Goal: Find specific page/section: Find specific page/section

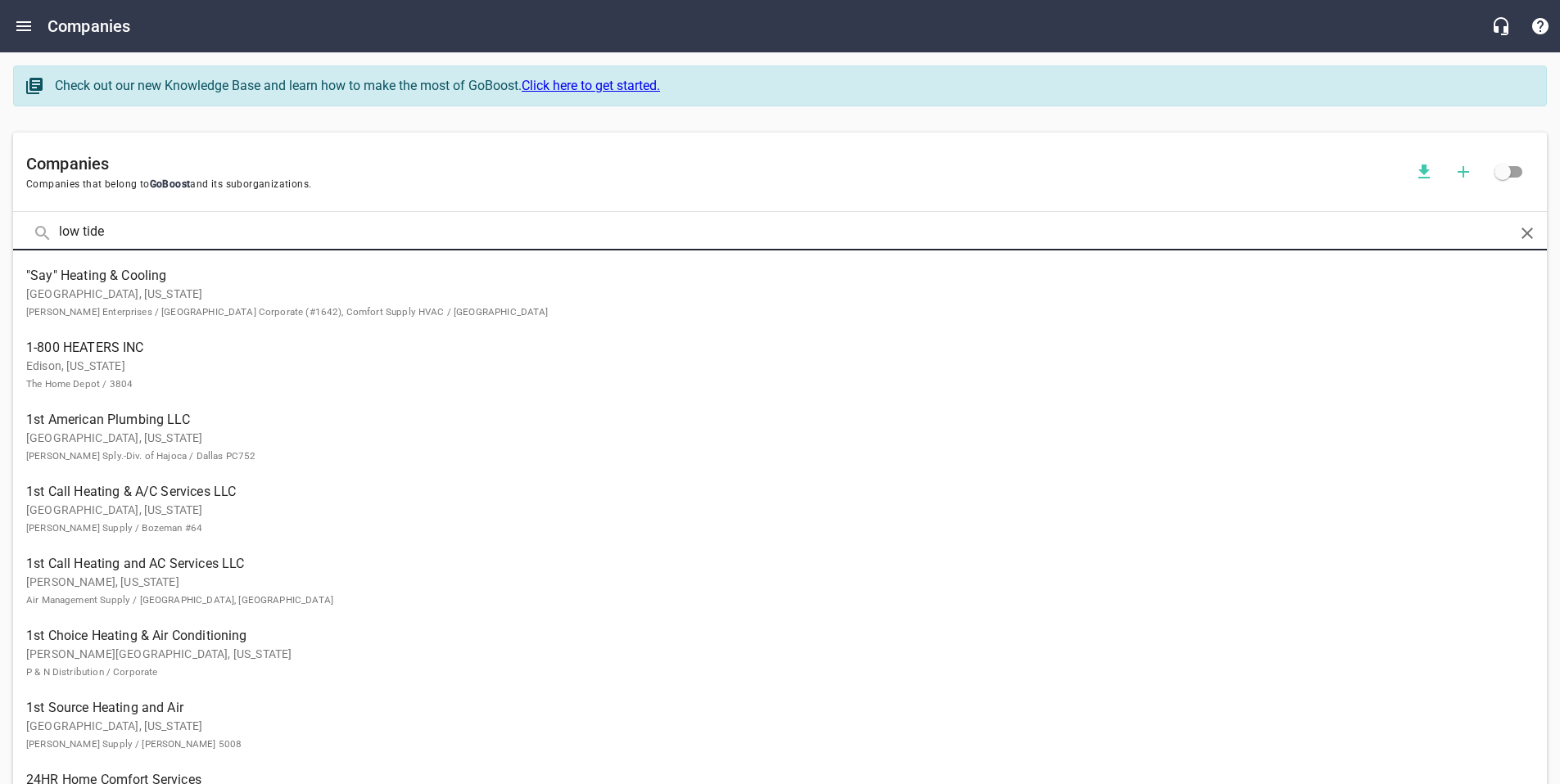
click button at bounding box center [0, 0] width 0 height 0
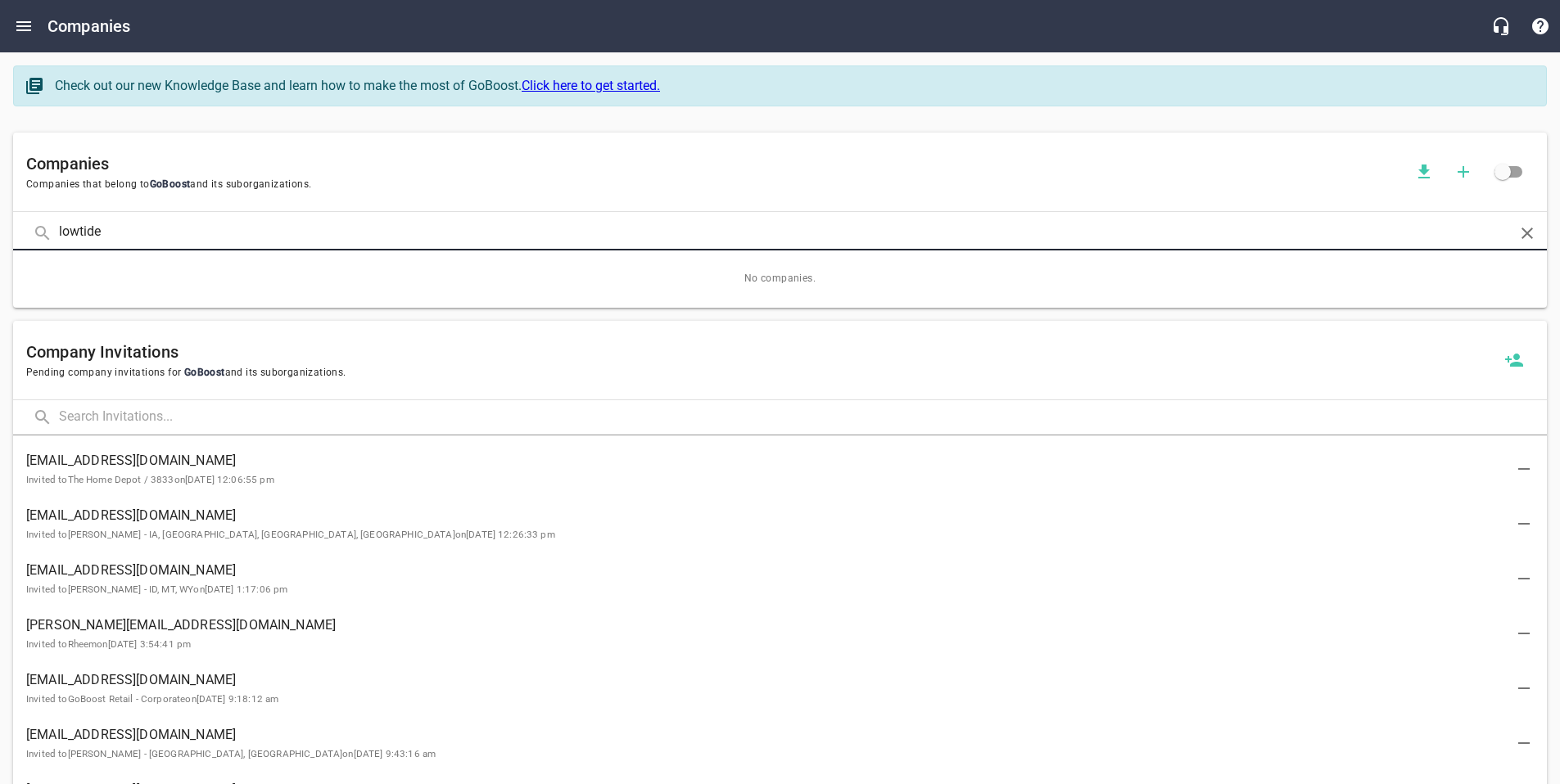
type input "lowtide"
click button at bounding box center [0, 0] width 0 height 0
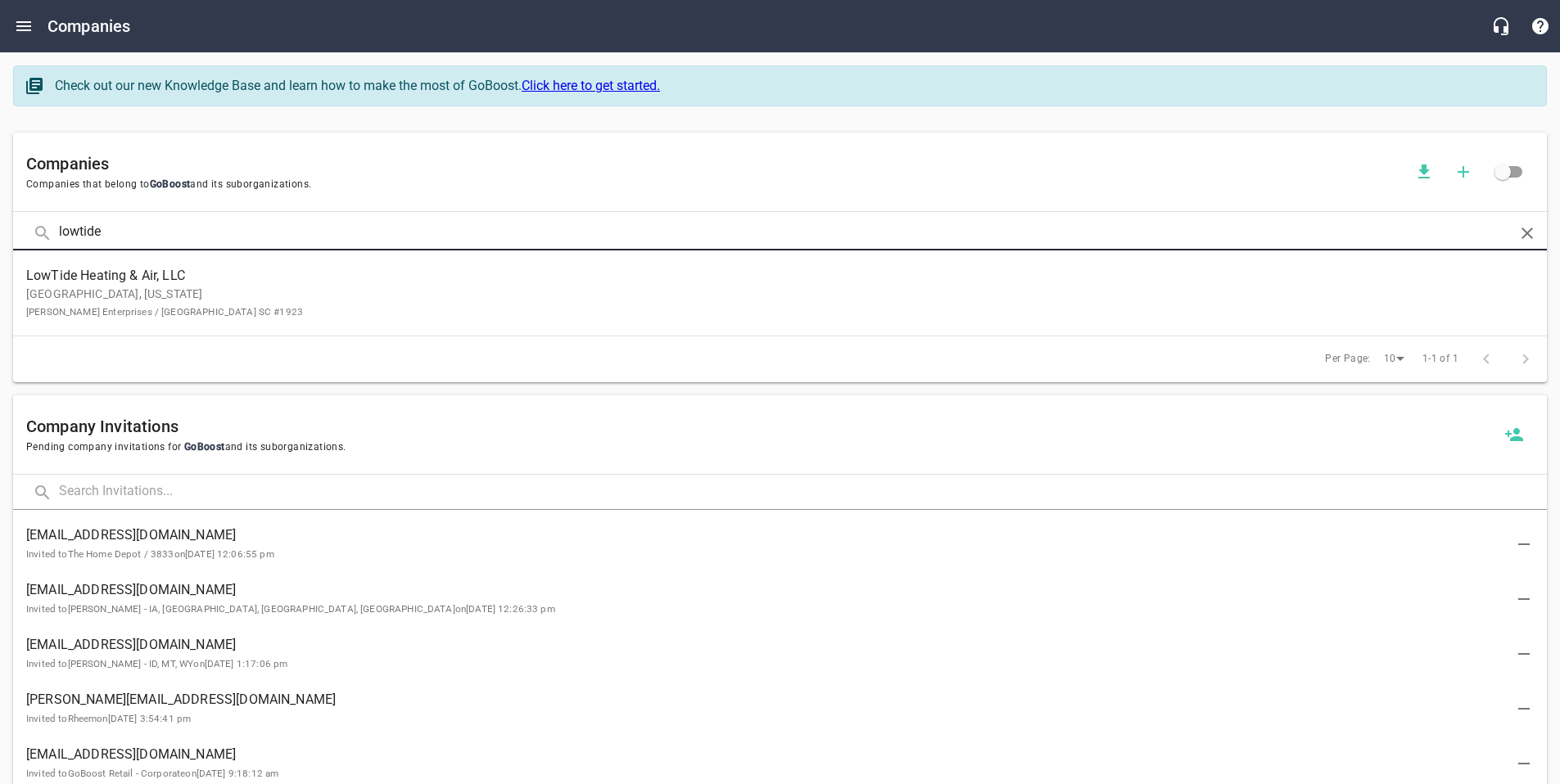
click at [100, 298] on p "[GEOGRAPHIC_DATA], [US_STATE] [PERSON_NAME] Enterprises / [GEOGRAPHIC_DATA] [GE…" at bounding box center [767, 303] width 1481 height 34
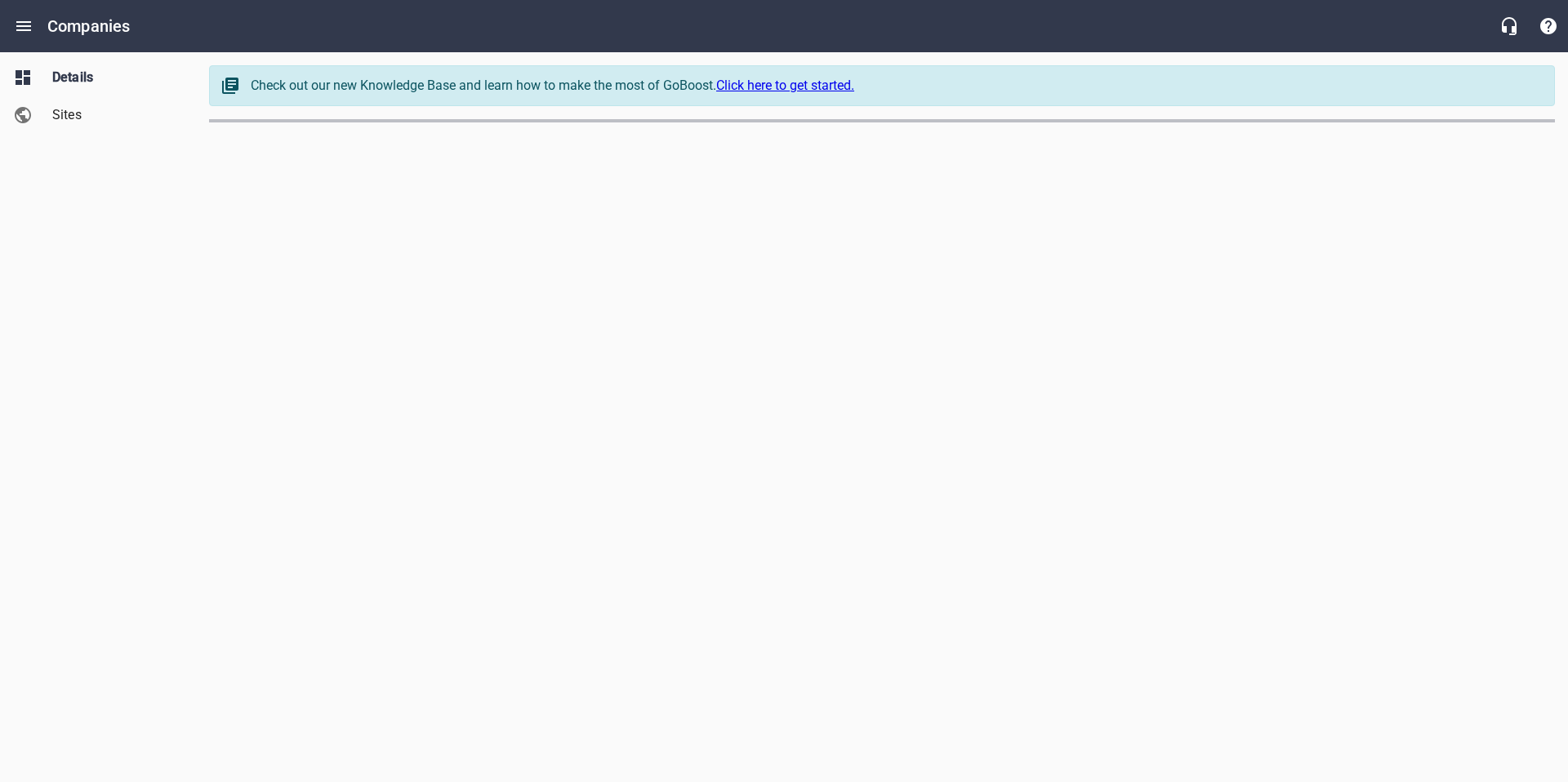
select select "[US_STATE]"
select select "48"
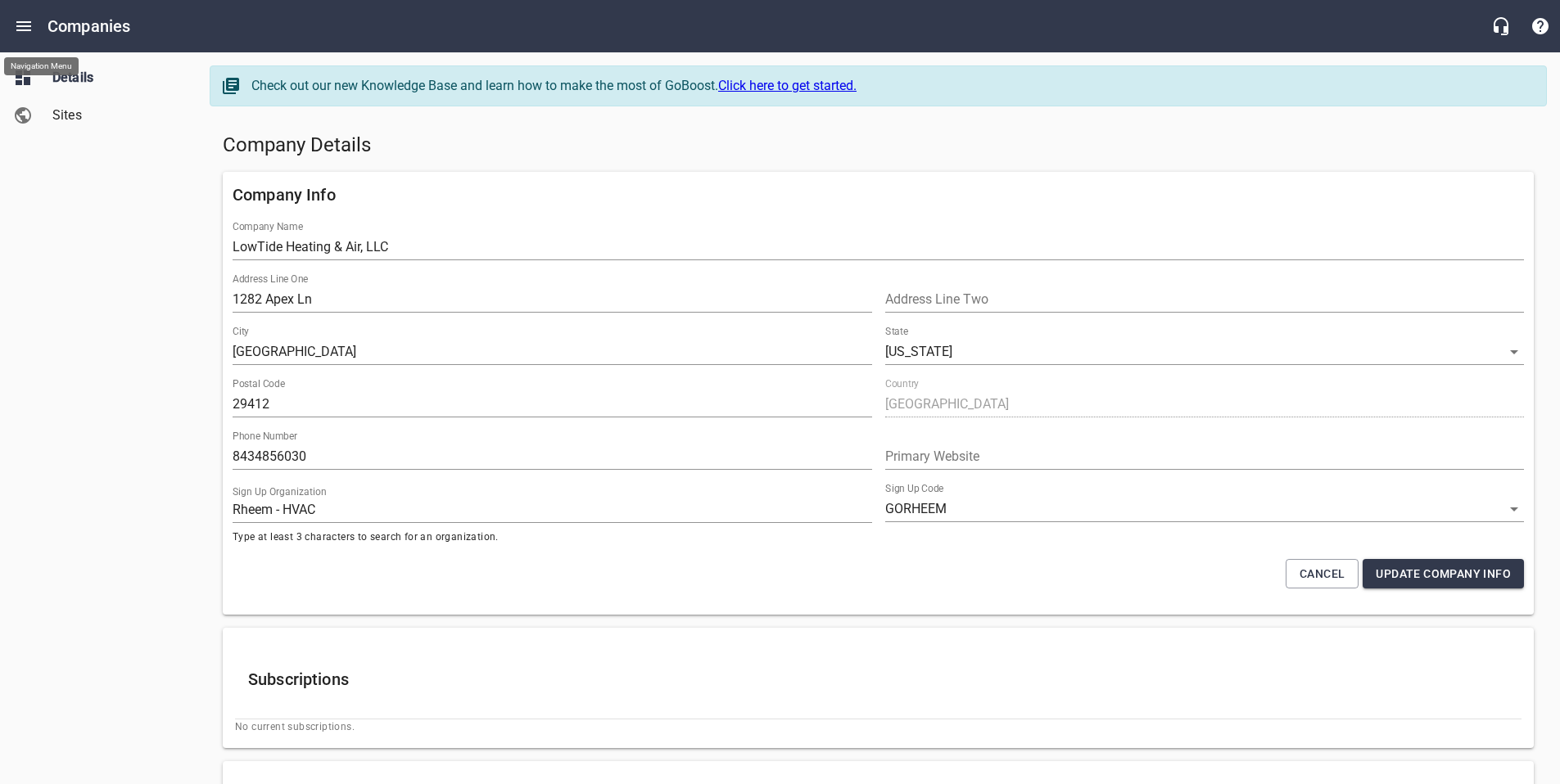
click at [26, 27] on icon "Open drawer" at bounding box center [23, 26] width 20 height 20
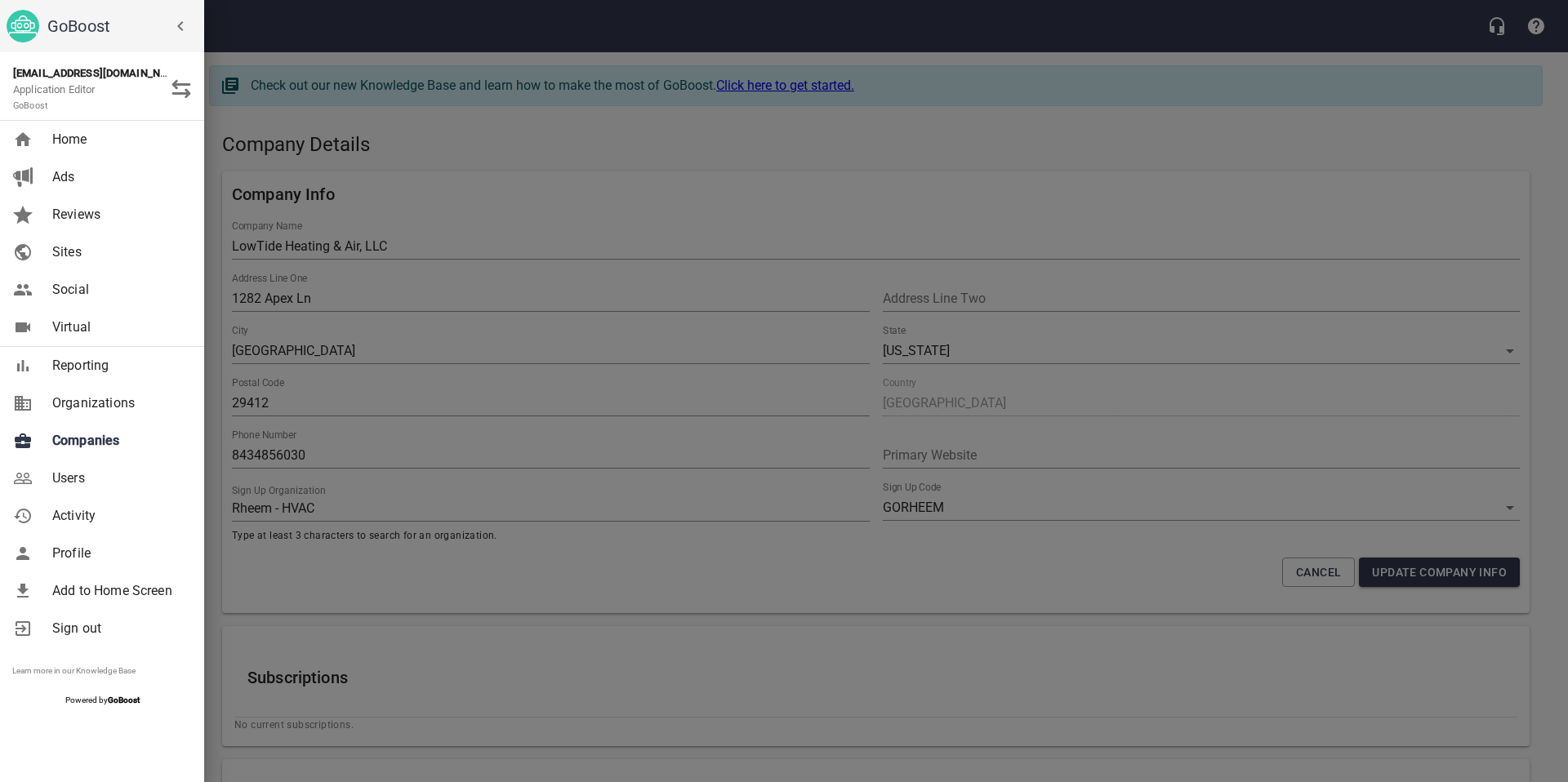
click at [67, 428] on link "Companies" at bounding box center [102, 441] width 204 height 38
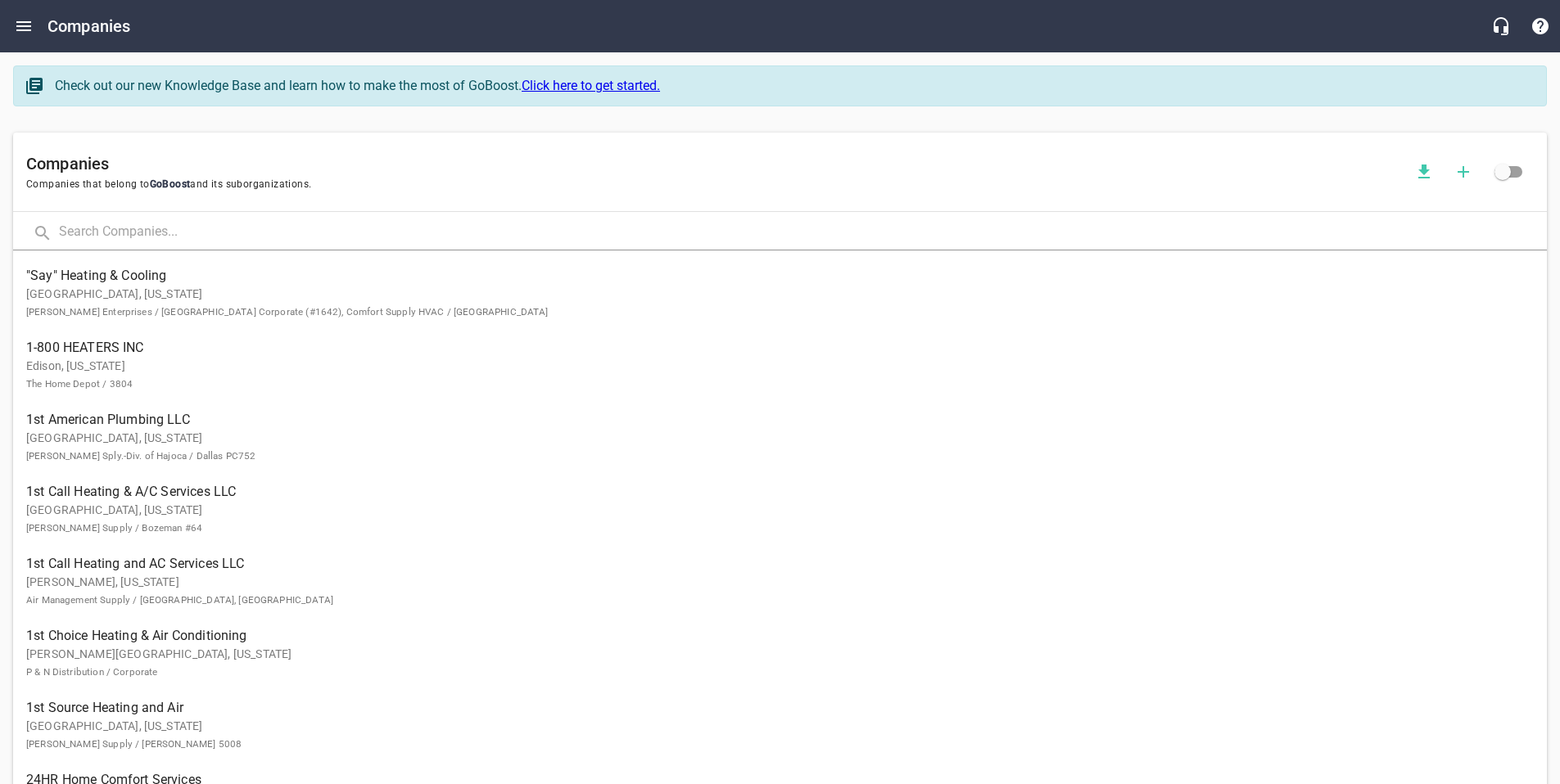
click at [228, 236] on input "text" at bounding box center [803, 233] width 1488 height 35
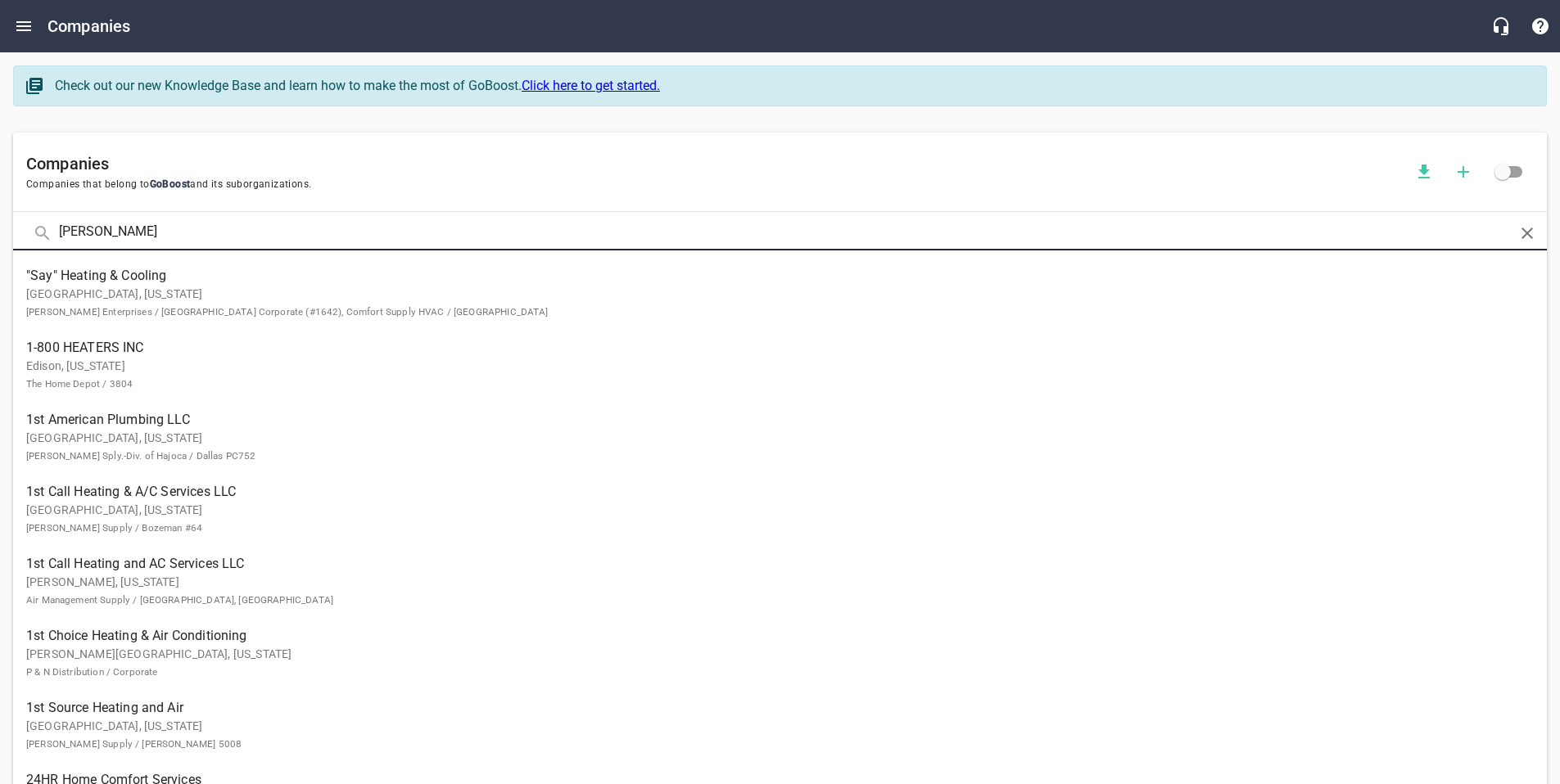
type input "[PERSON_NAME]"
click button at bounding box center [0, 0] width 0 height 0
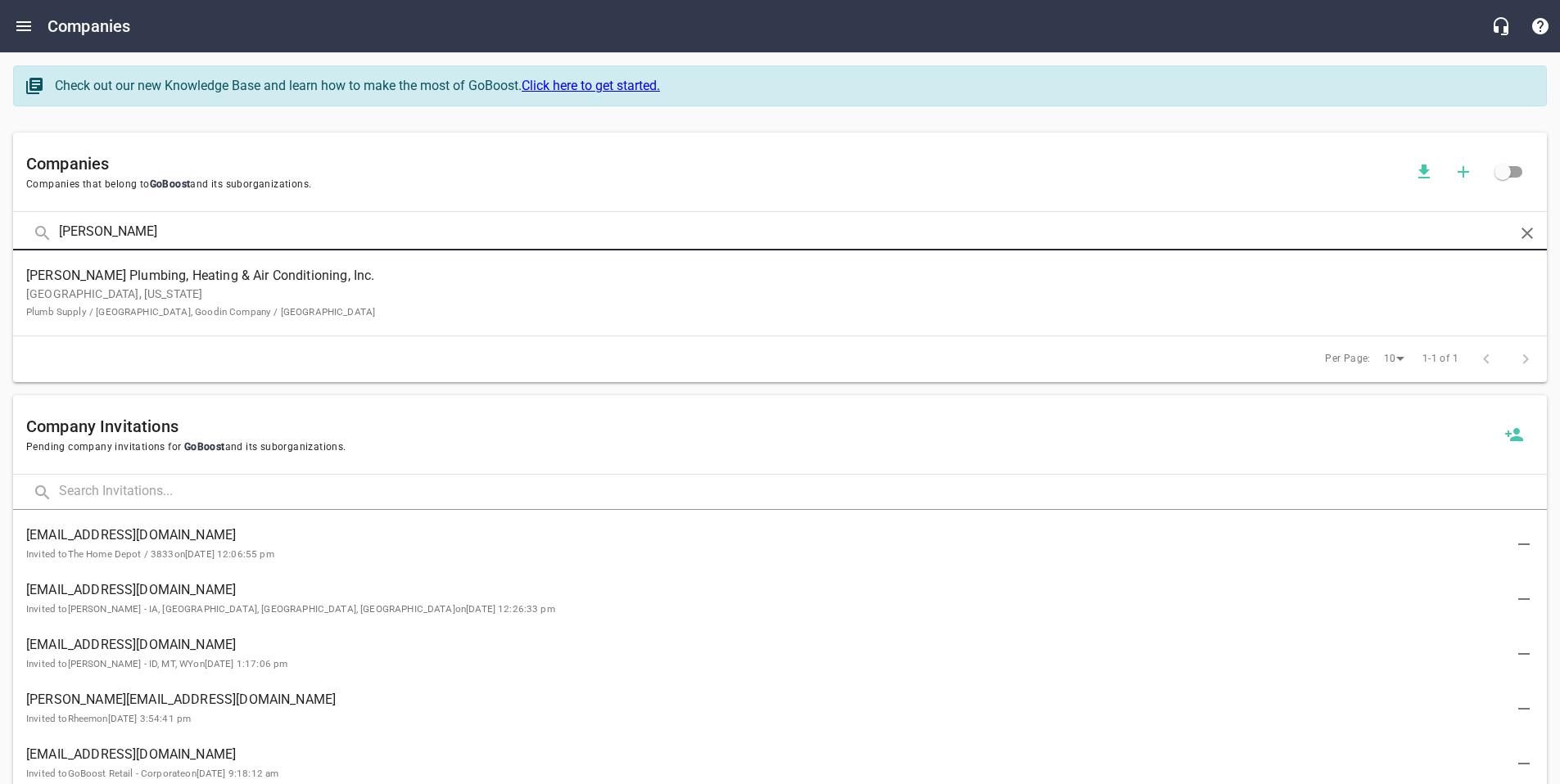
click at [218, 295] on p "[GEOGRAPHIC_DATA], [US_STATE] Plumb Supply / [GEOGRAPHIC_DATA], Goodin Company …" at bounding box center [767, 303] width 1481 height 34
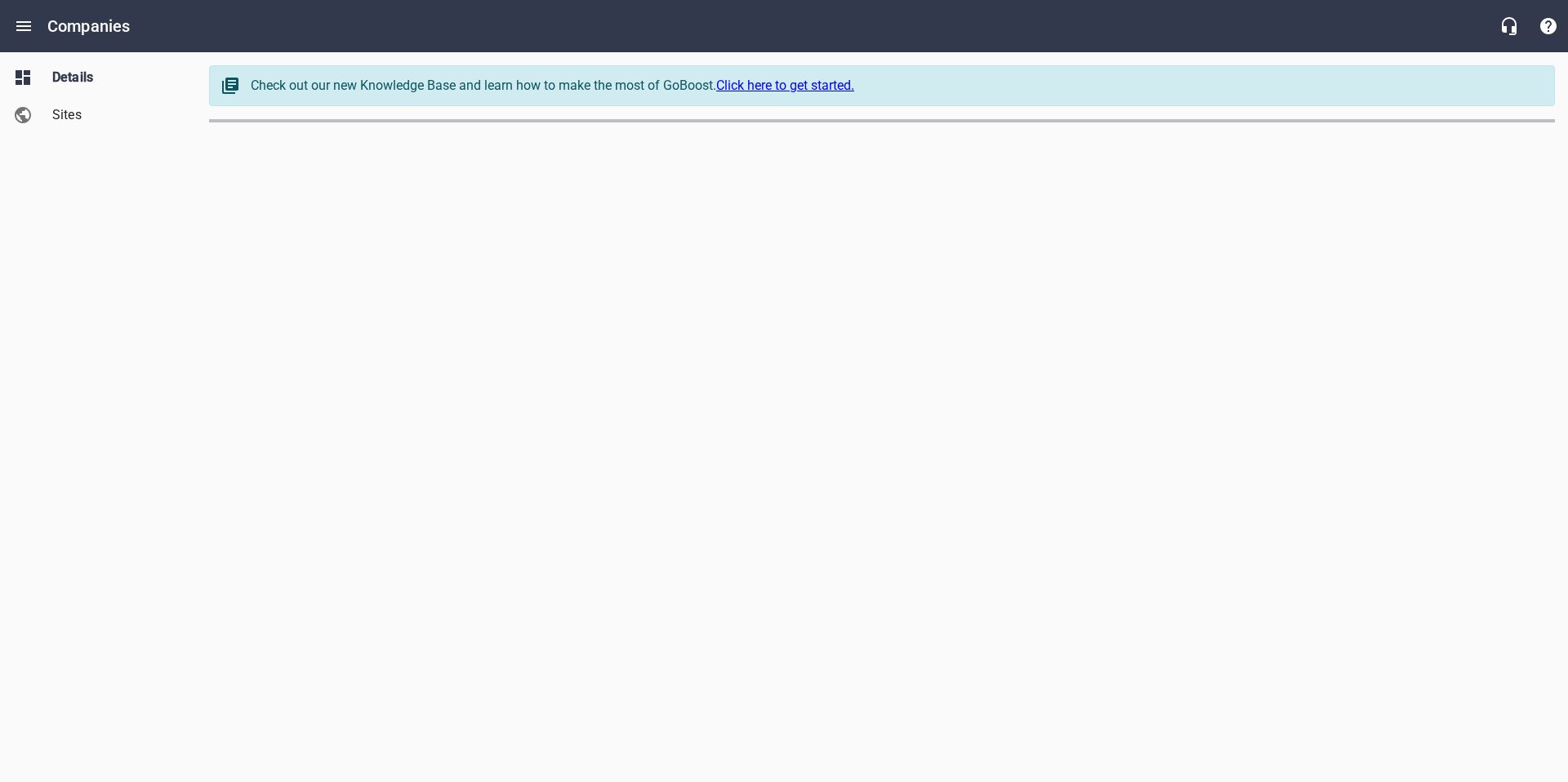
select select "[US_STATE]"
select select "4419"
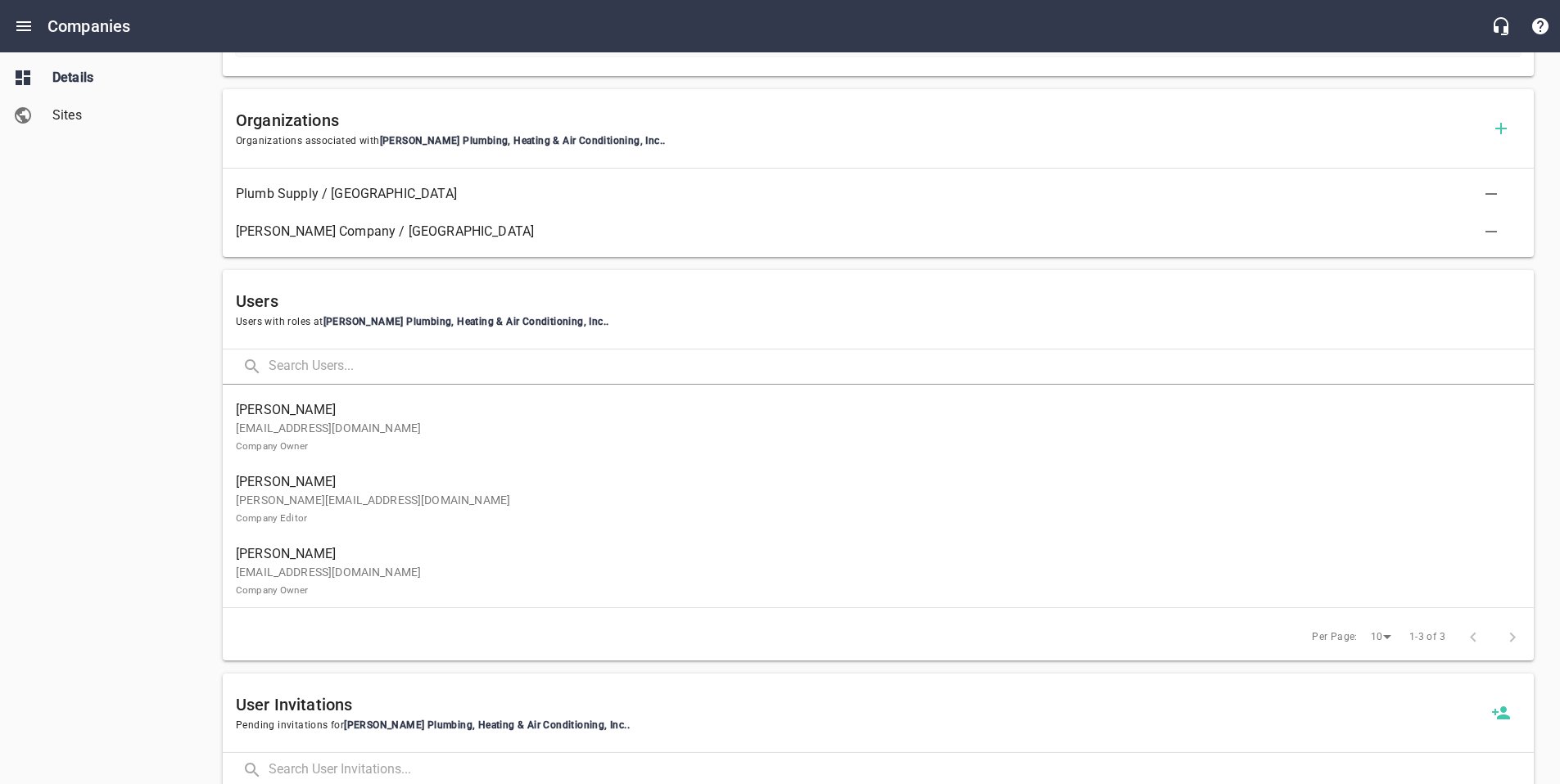
scroll to position [864, 0]
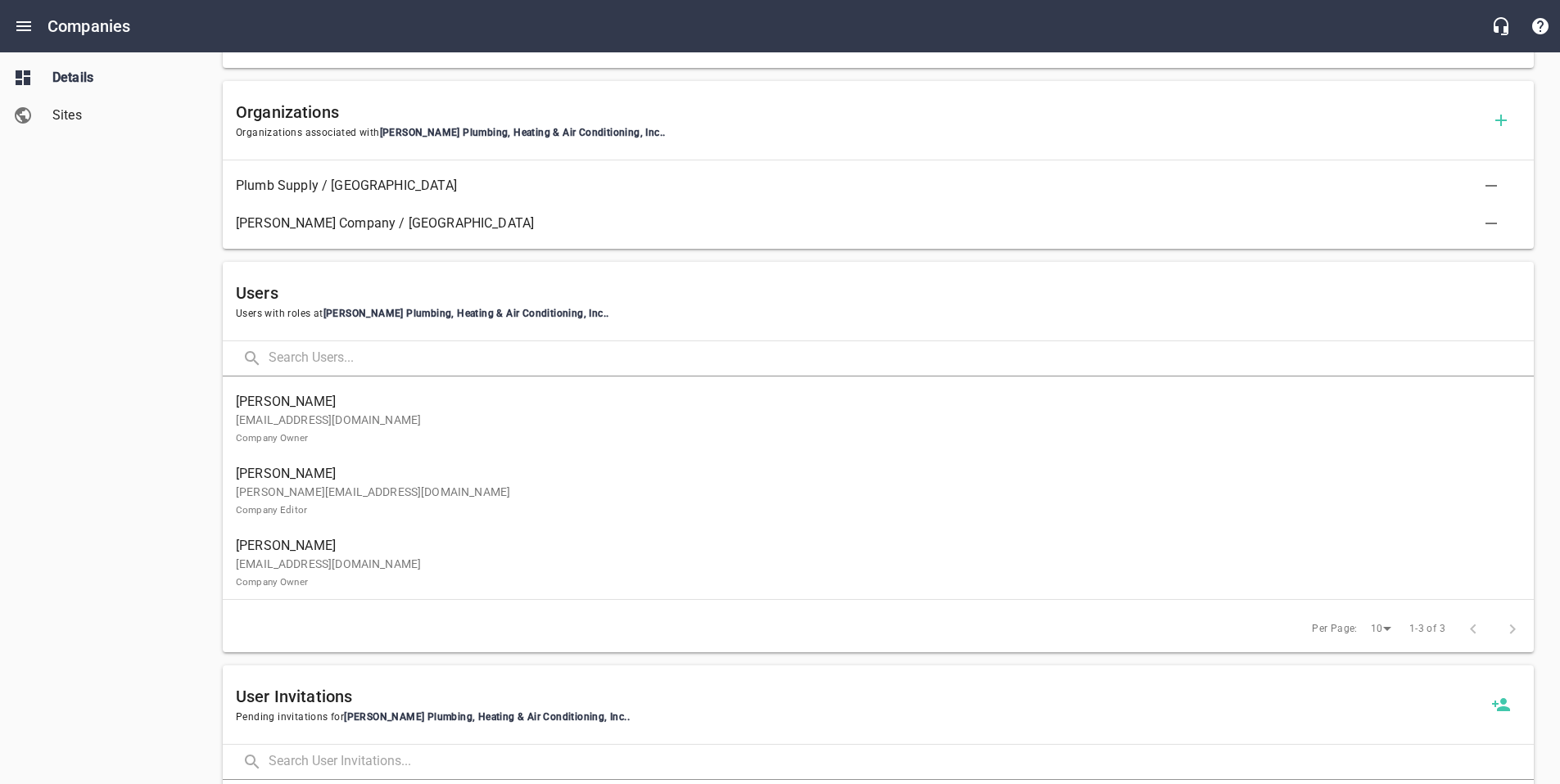
click at [780, 434] on p "[EMAIL_ADDRESS][DOMAIN_NAME] Company Owner" at bounding box center [872, 429] width 1272 height 34
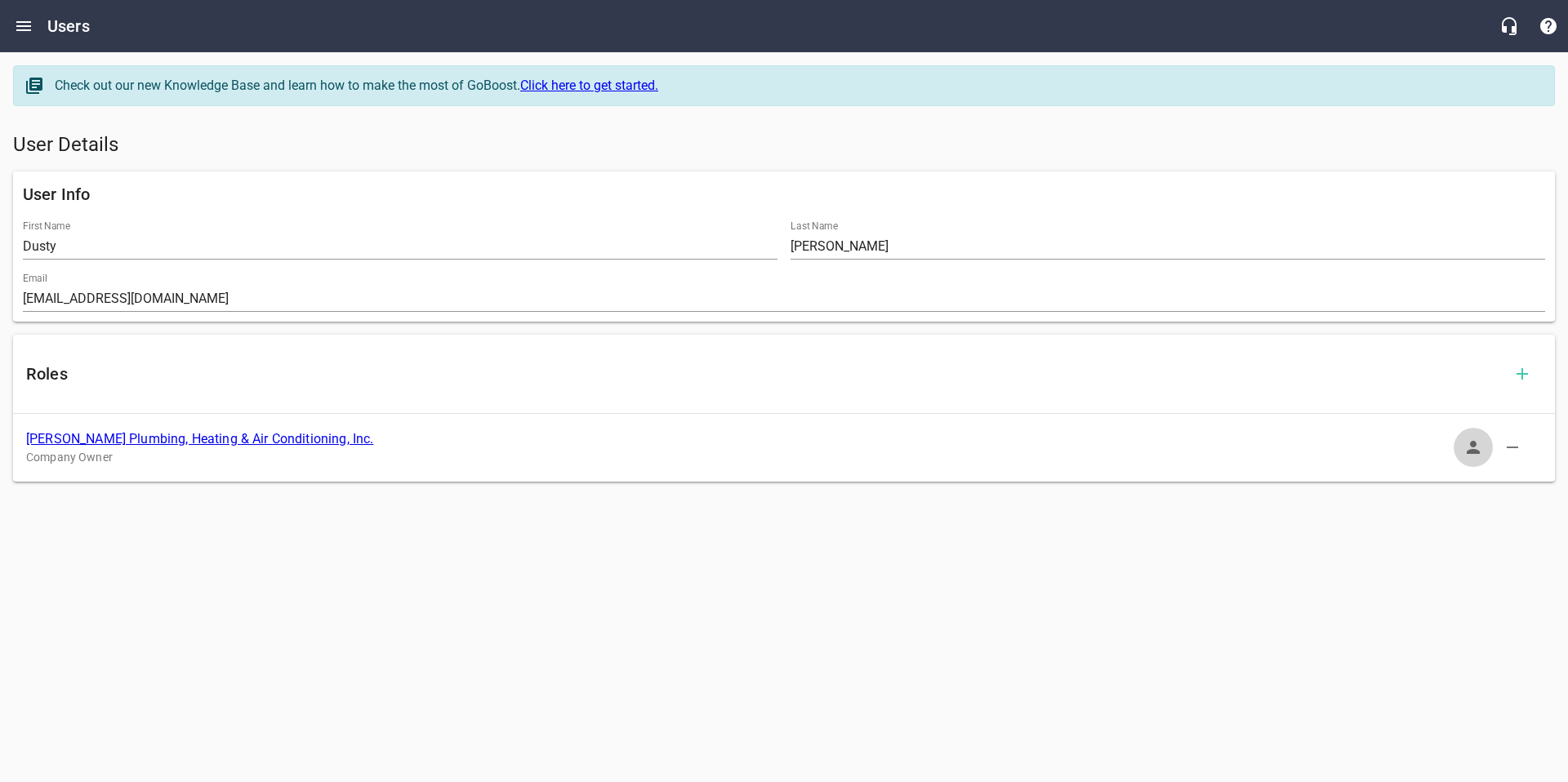
click at [1464, 449] on icon "button" at bounding box center [1473, 447] width 20 height 20
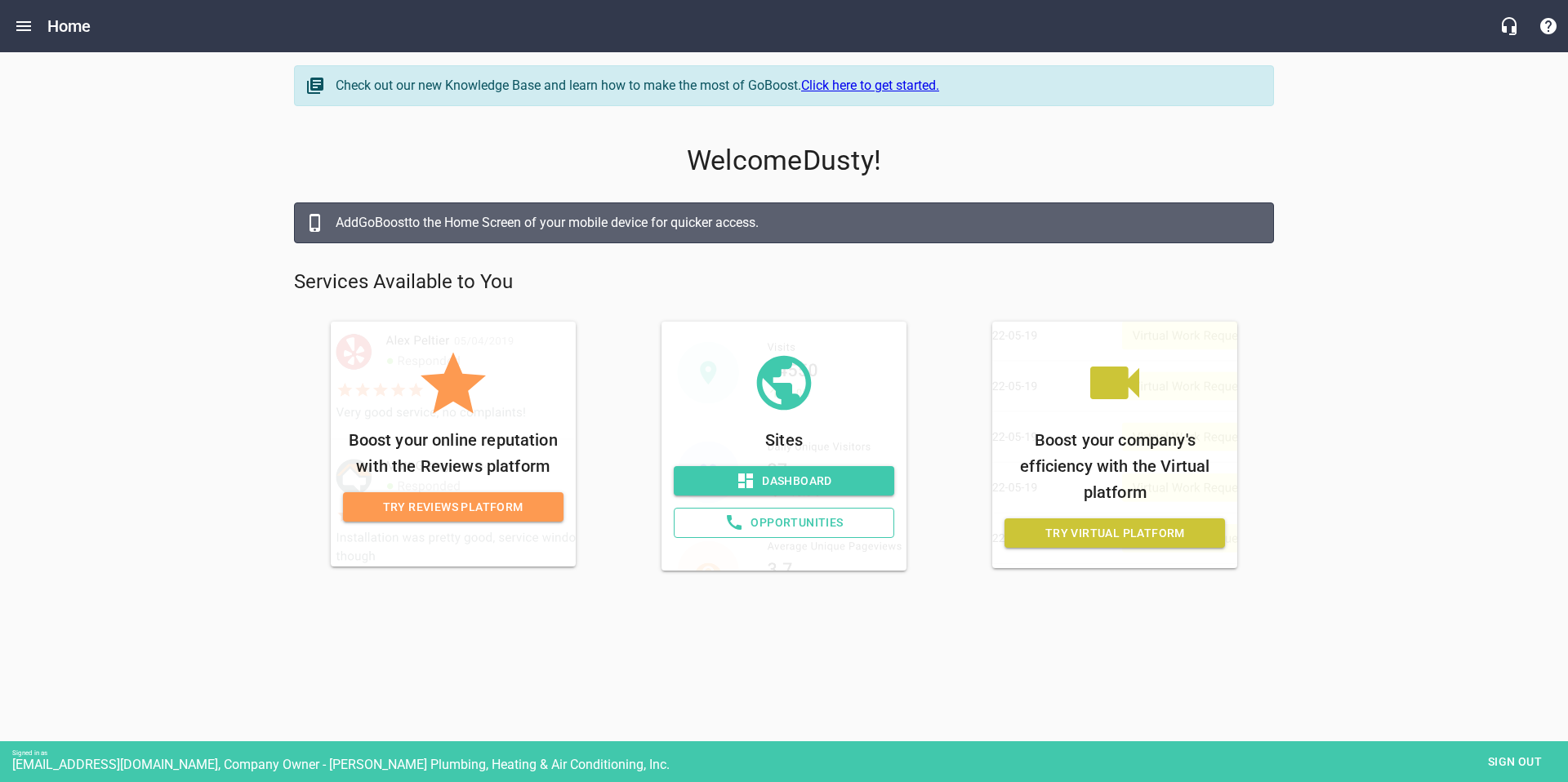
click at [797, 487] on span "Dashboard" at bounding box center [784, 481] width 195 height 20
